Goal: Task Accomplishment & Management: Complete application form

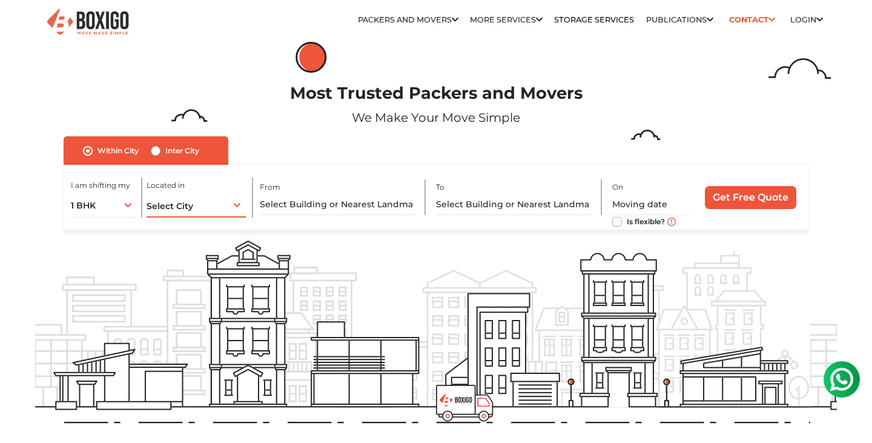
click at [157, 208] on span "Select City" at bounding box center [170, 205] width 47 height 11
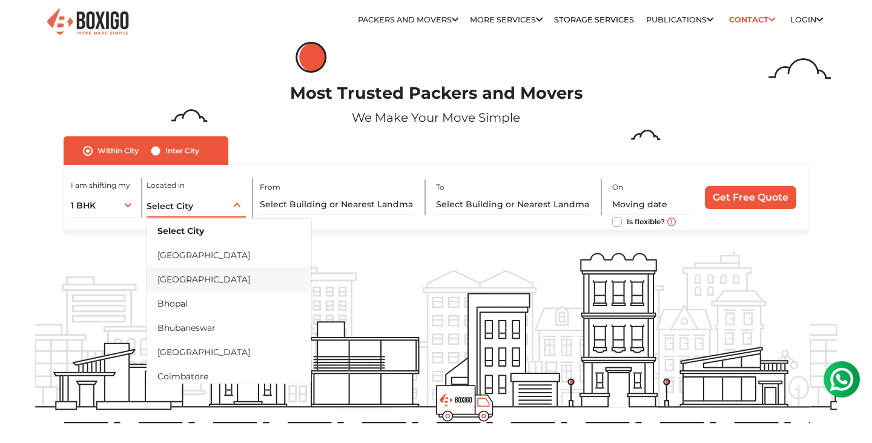
click at [166, 278] on li "[GEOGRAPHIC_DATA]" at bounding box center [229, 279] width 165 height 24
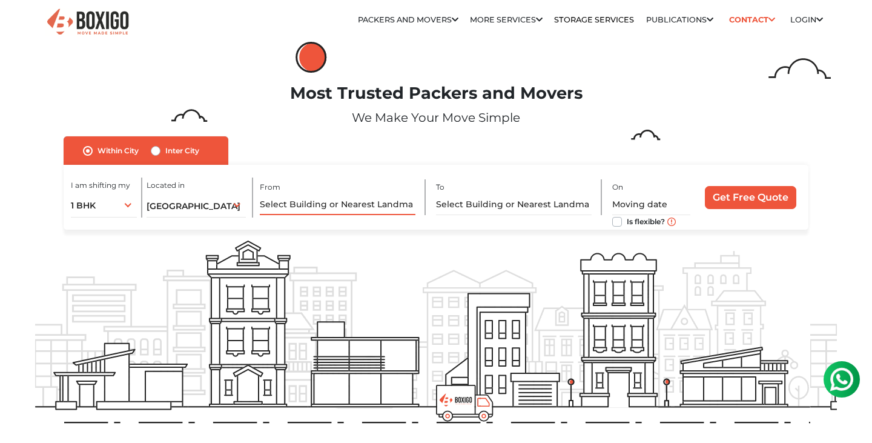
click at [345, 206] on input "text" at bounding box center [338, 204] width 156 height 21
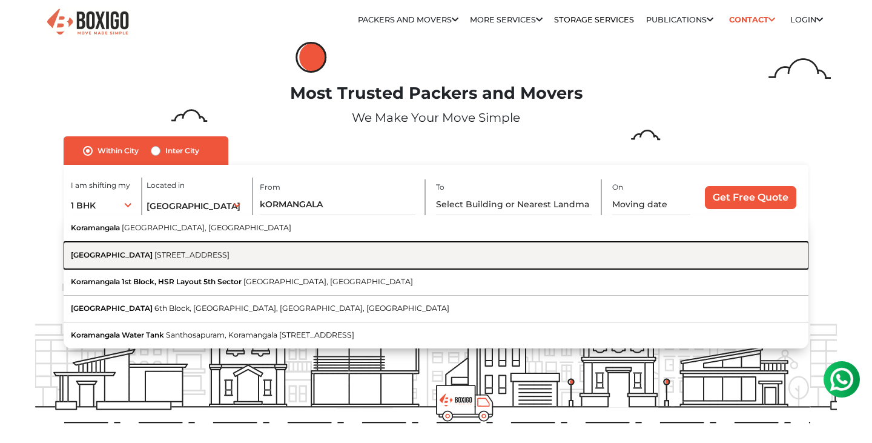
click at [230, 254] on span "[STREET_ADDRESS]" at bounding box center [191, 254] width 75 height 9
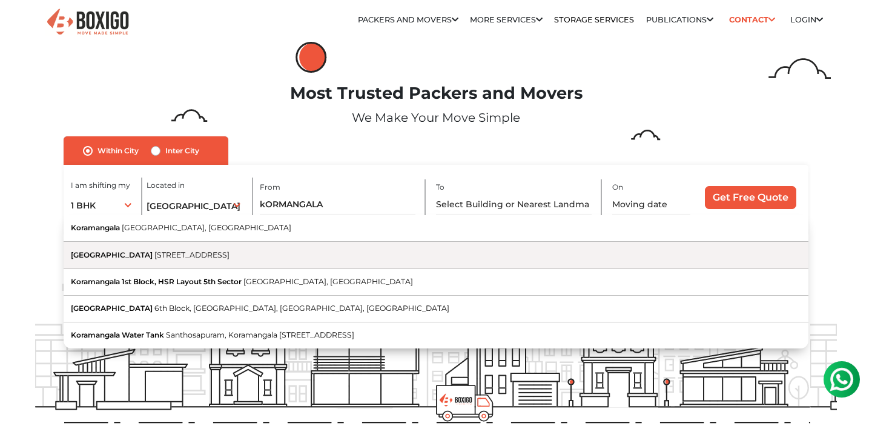
type input "[GEOGRAPHIC_DATA], [STREET_ADDRESS]"
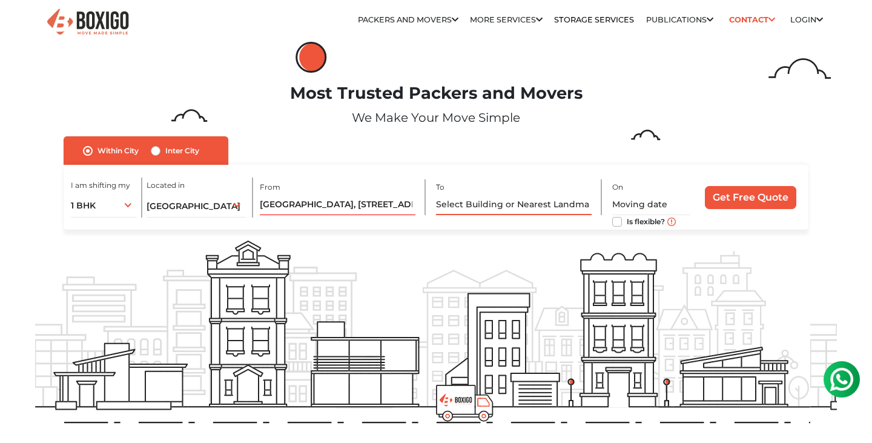
click at [486, 197] on input "text" at bounding box center [514, 204] width 156 height 21
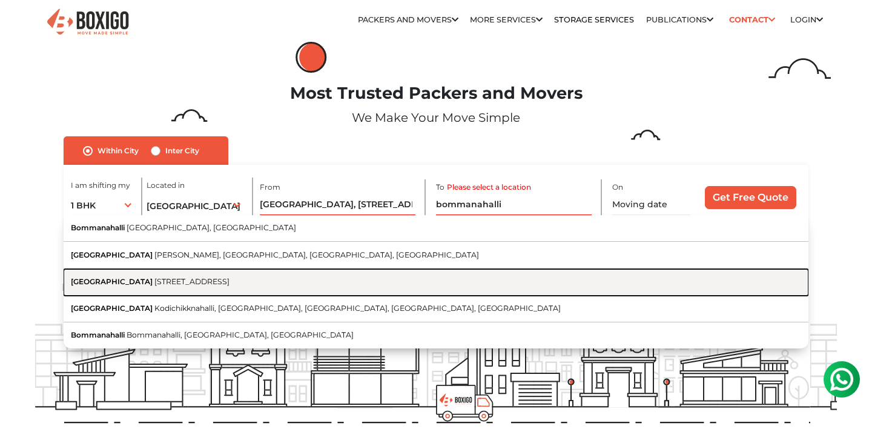
click at [230, 282] on span "[STREET_ADDRESS]" at bounding box center [191, 281] width 75 height 9
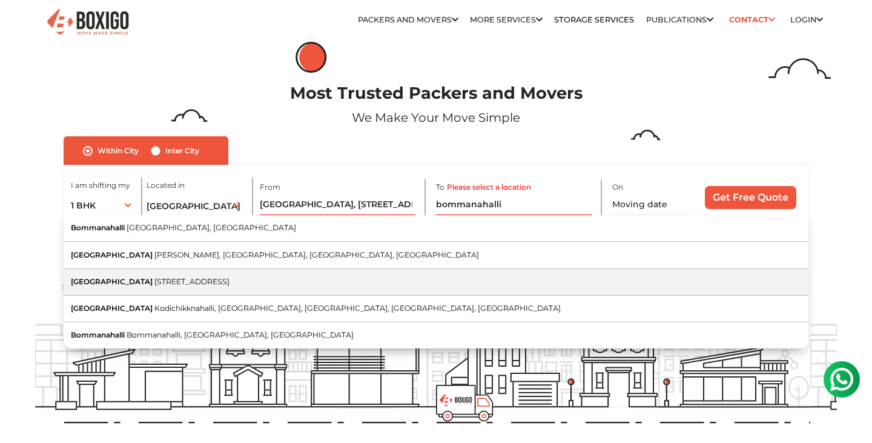
type input "[GEOGRAPHIC_DATA], [STREET_ADDRESS]"
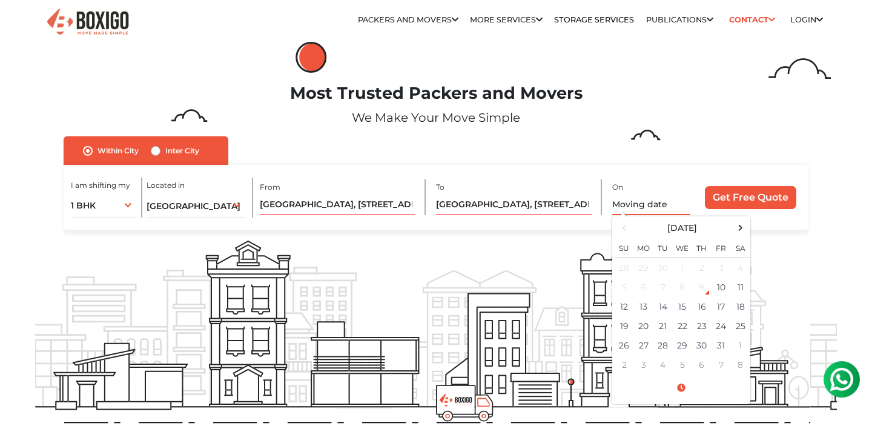
click at [635, 205] on input "text" at bounding box center [651, 204] width 79 height 21
click at [644, 310] on td "13" at bounding box center [643, 306] width 19 height 19
type input "[DATE] 12:00 AM"
click at [740, 200] on input "Get Free Quote" at bounding box center [750, 197] width 91 height 23
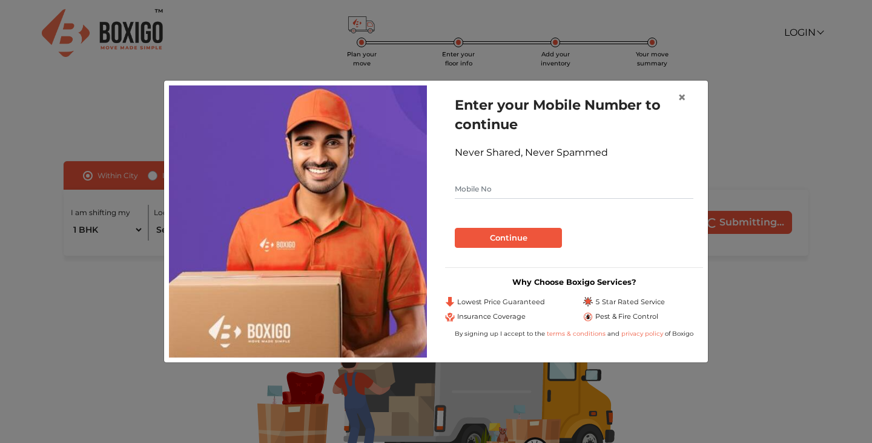
click at [515, 190] on input "text" at bounding box center [574, 188] width 239 height 19
type input "7002714129"
click at [530, 243] on button "Continue" at bounding box center [508, 238] width 107 height 21
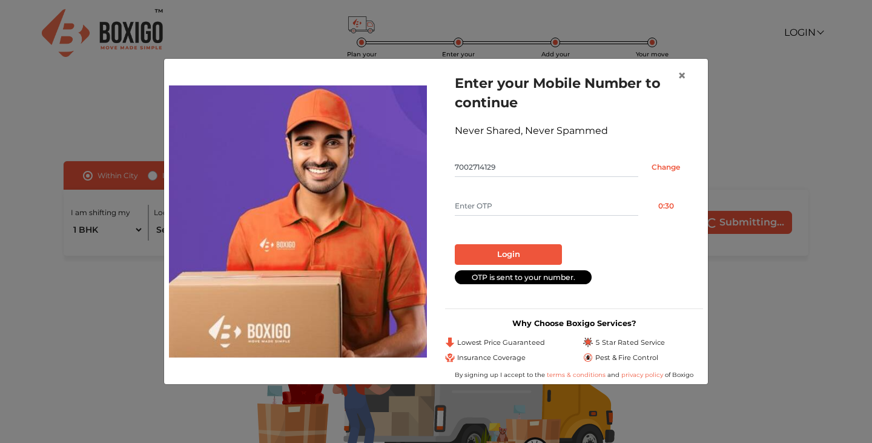
click at [489, 200] on input "text" at bounding box center [547, 205] width 184 height 19
type input "2787"
click at [493, 249] on button "Login" at bounding box center [508, 254] width 107 height 21
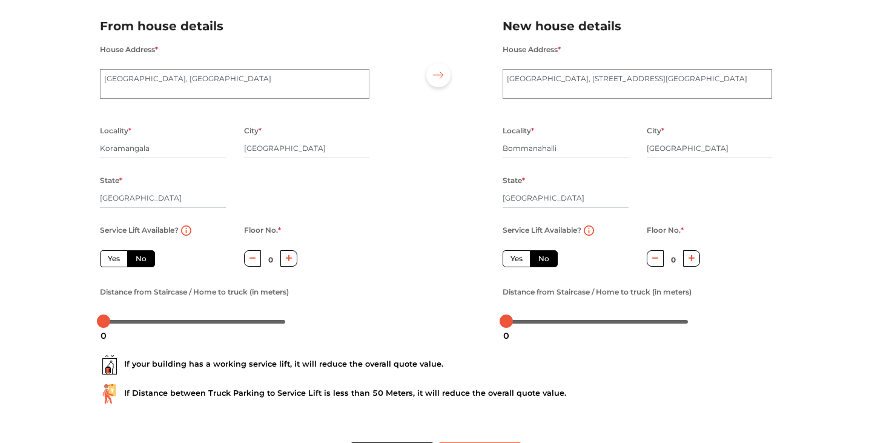
scroll to position [132, 0]
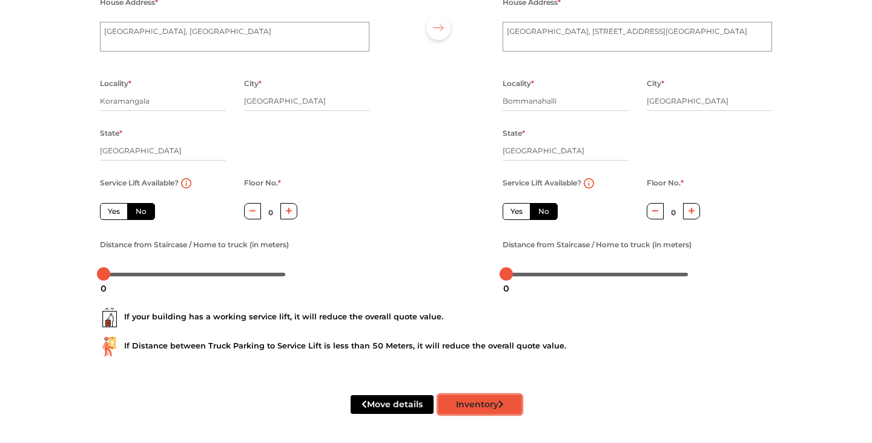
click at [515, 400] on button "Inventory" at bounding box center [480, 404] width 83 height 19
radio input "true"
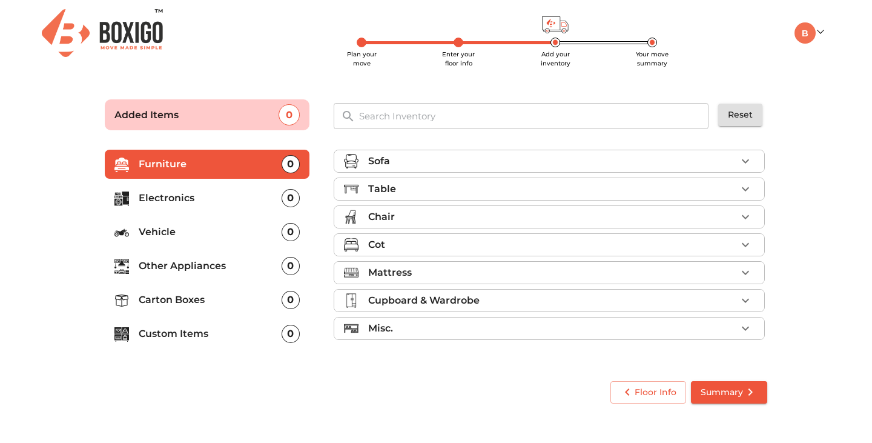
click at [397, 213] on div "Chair" at bounding box center [552, 217] width 368 height 15
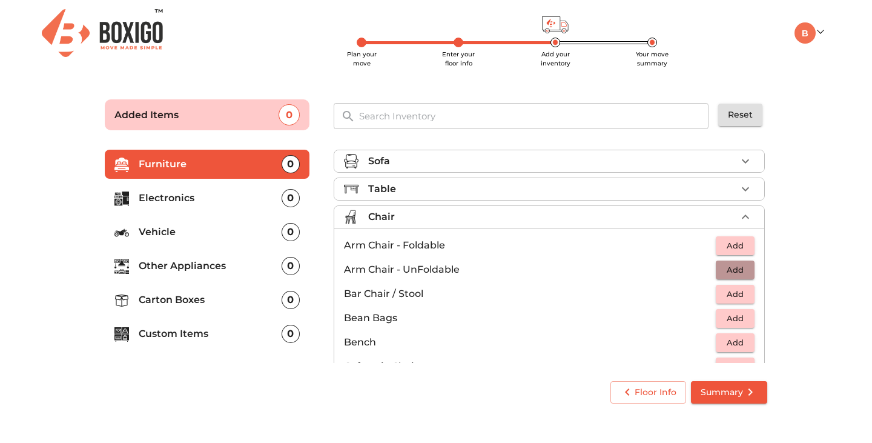
click at [749, 263] on button "Add" at bounding box center [735, 269] width 39 height 19
click at [742, 250] on span "Add" at bounding box center [735, 246] width 27 height 14
click at [746, 394] on icon "submit" at bounding box center [750, 392] width 15 height 15
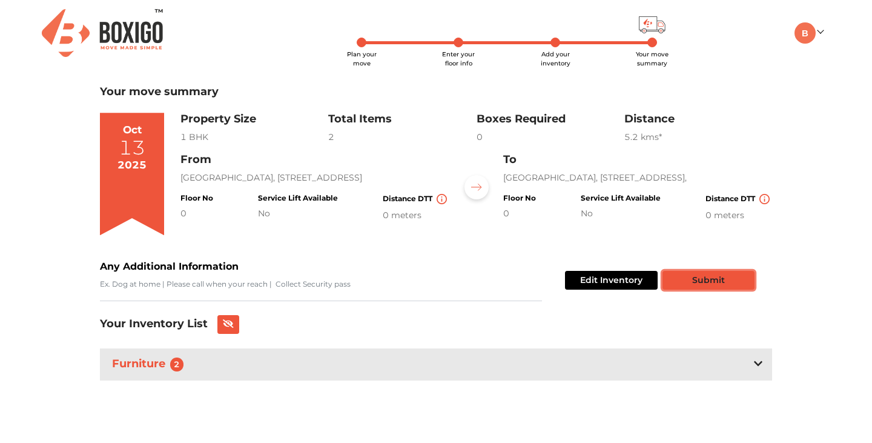
click at [732, 287] on button "Submit" at bounding box center [709, 280] width 92 height 19
